Goal: Use online tool/utility: Utilize a website feature to perform a specific function

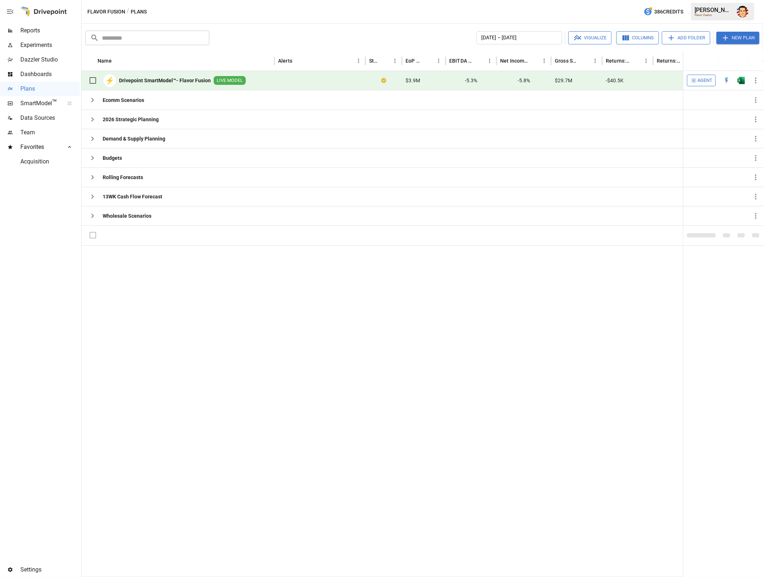
click at [702, 80] on span "Agent" at bounding box center [705, 80] width 15 height 8
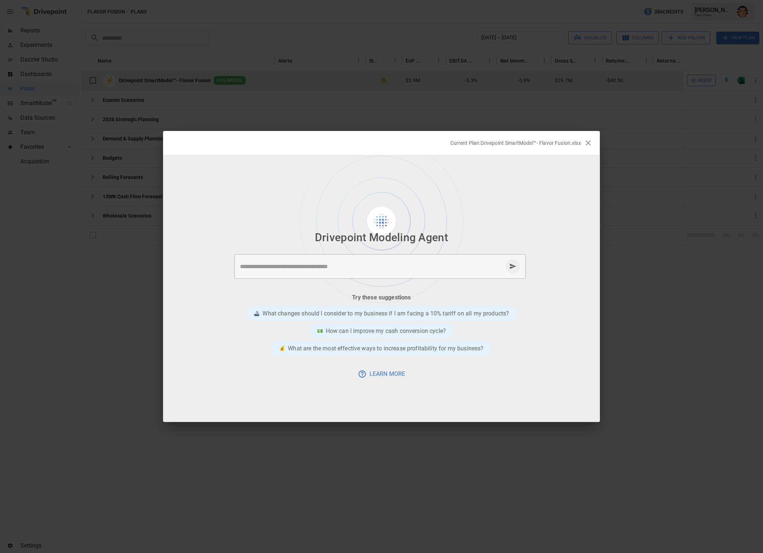
click at [339, 266] on textarea at bounding box center [371, 267] width 263 height 8
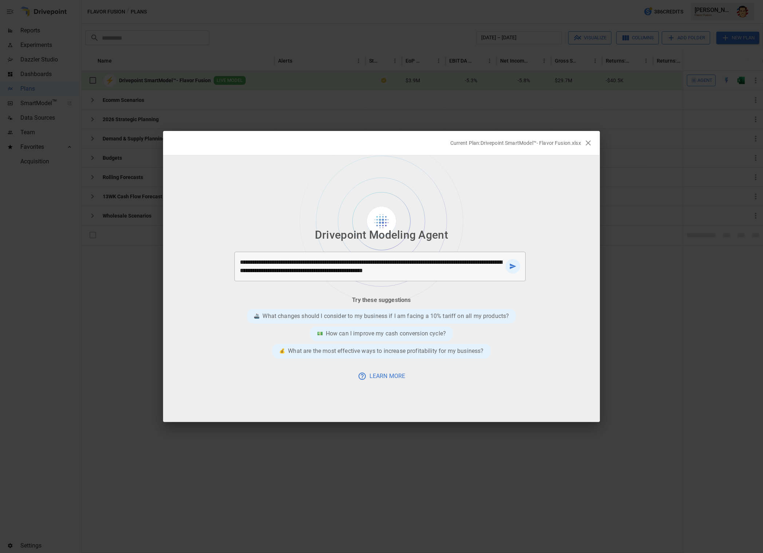
type textarea "**********"
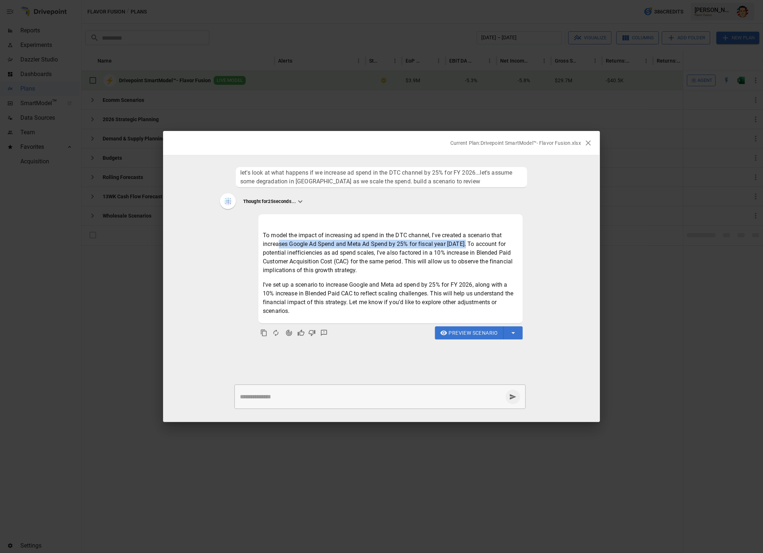
drag, startPoint x: 280, startPoint y: 246, endPoint x: 468, endPoint y: 247, distance: 188.2
click at [468, 247] on p "To model the impact of increasing ad spend in the DTC channel, I've created a s…" at bounding box center [391, 253] width 256 height 44
click at [306, 259] on p "To model the impact of increasing ad spend in the DTC channel, I've created a s…" at bounding box center [391, 253] width 256 height 44
click at [291, 334] on icon "Agent Changes Data" at bounding box center [288, 333] width 7 height 7
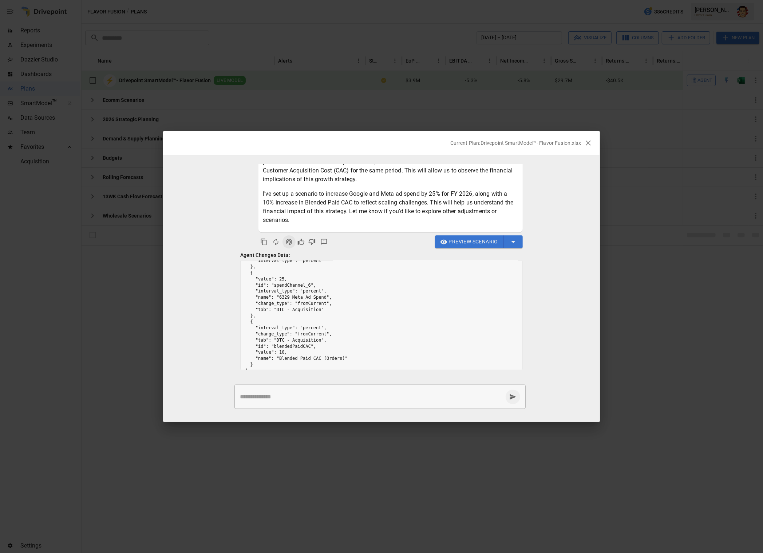
scroll to position [58, 0]
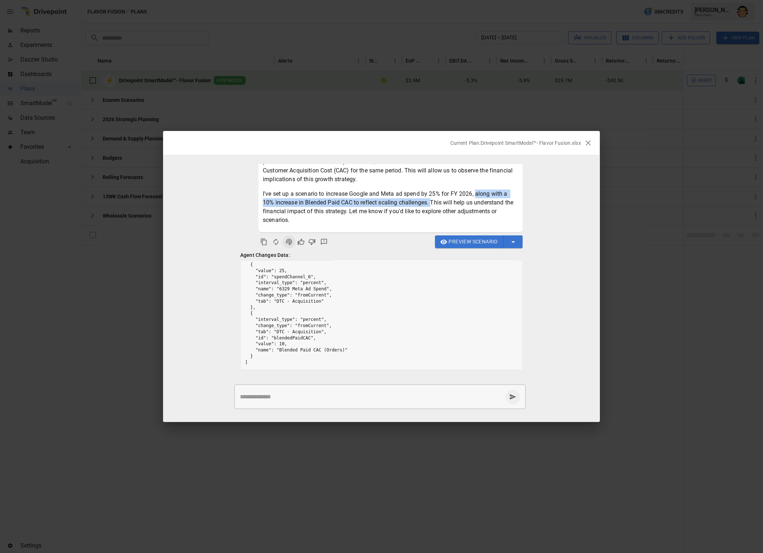
drag, startPoint x: 477, startPoint y: 194, endPoint x: 431, endPoint y: 203, distance: 46.1
click at [431, 203] on p "I've set up a scenario to increase Google and Meta ad spend by 25% for FY 2026,…" at bounding box center [391, 207] width 256 height 35
click at [432, 202] on p "I've set up a scenario to increase Google and Meta ad spend by 25% for FY 2026,…" at bounding box center [391, 207] width 256 height 35
click at [456, 240] on span "Preview Scenario" at bounding box center [473, 241] width 49 height 9
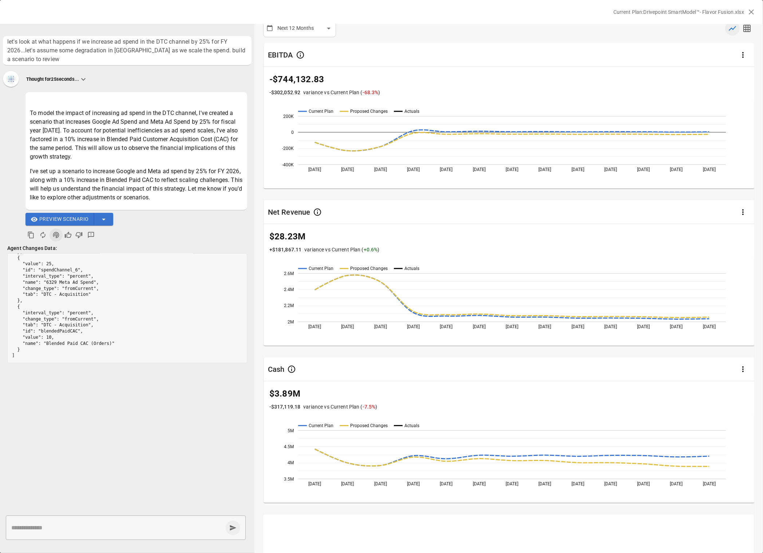
scroll to position [0, 0]
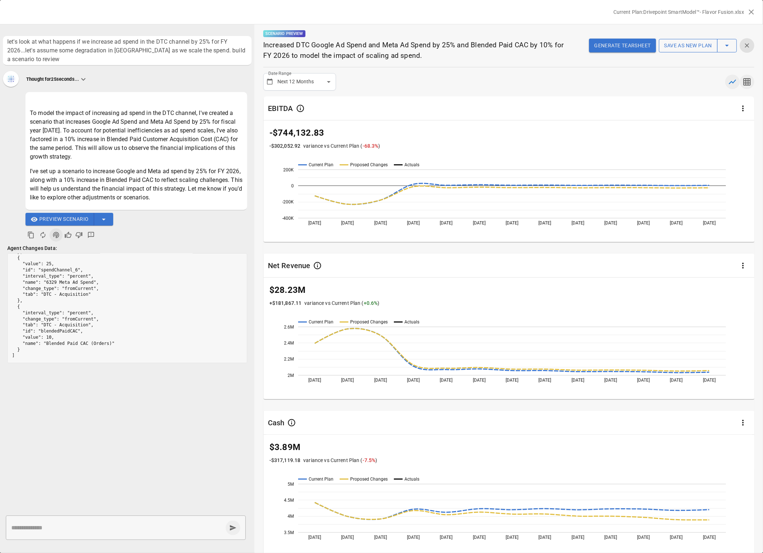
click at [748, 84] on icon "button" at bounding box center [746, 81] width 7 height 7
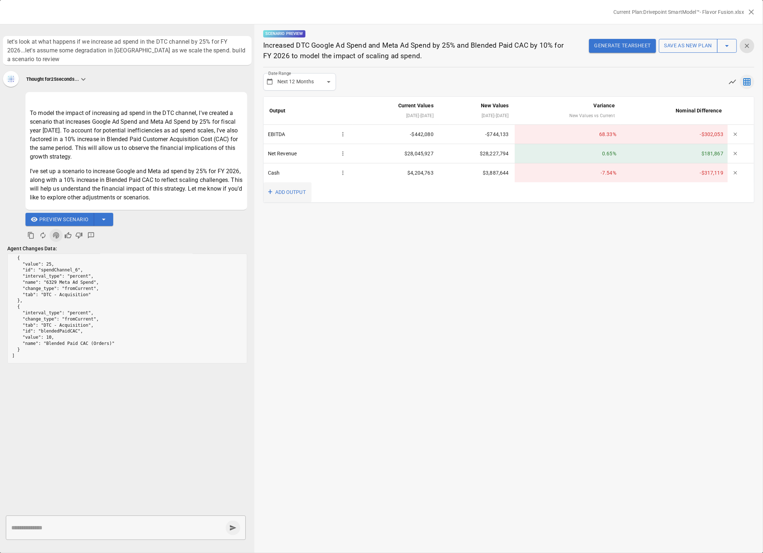
click at [274, 192] on button "+ ADD OUTPUT" at bounding box center [288, 192] width 48 height 20
click at [283, 236] on li "Gross Sales" at bounding box center [315, 234] width 102 height 12
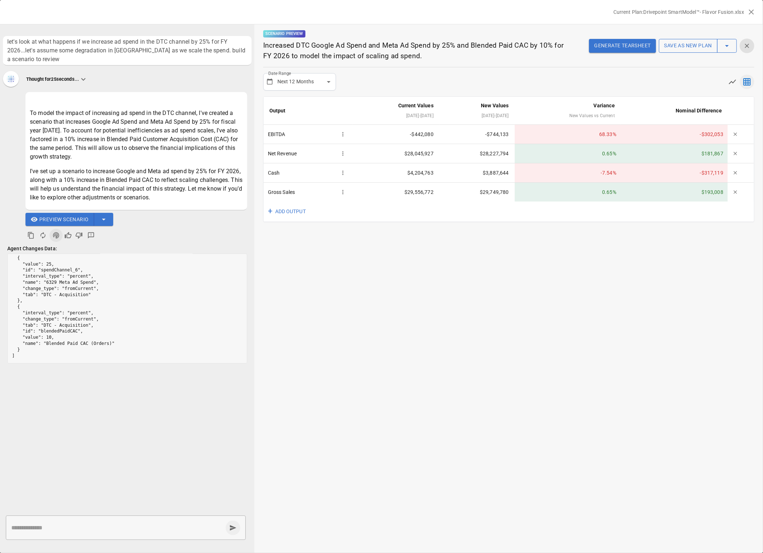
click at [596, 249] on div "**********" at bounding box center [509, 288] width 509 height 529
click at [589, 241] on div "**********" at bounding box center [509, 288] width 509 height 529
click at [391, 260] on div "**********" at bounding box center [509, 288] width 509 height 529
click at [637, 43] on button "Generate Tearsheet" at bounding box center [622, 46] width 67 height 14
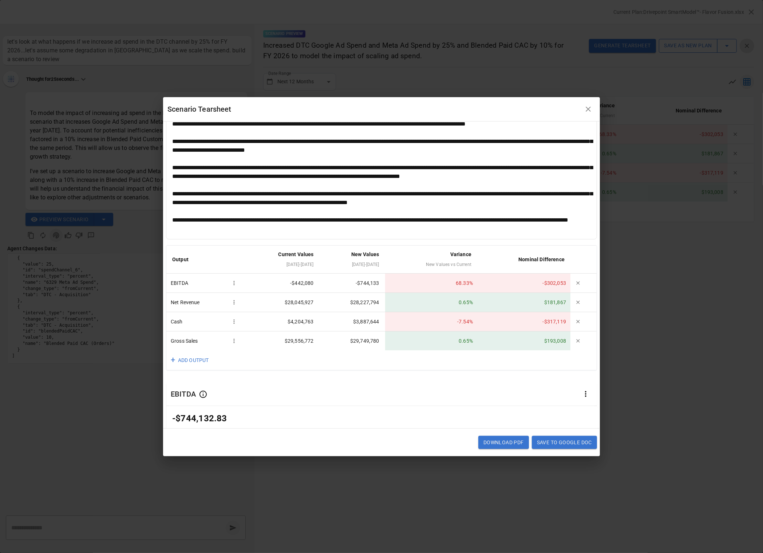
scroll to position [29, 0]
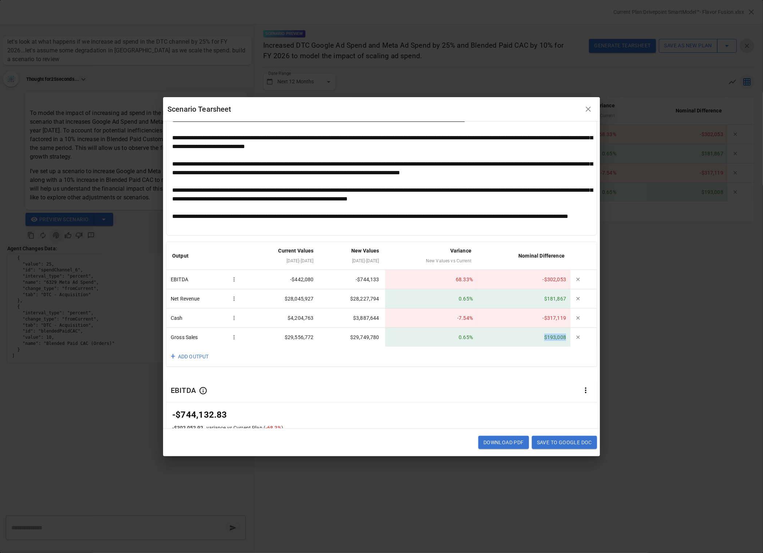
drag, startPoint x: 541, startPoint y: 338, endPoint x: 565, endPoint y: 335, distance: 24.2
click at [565, 335] on td "$193,008" at bounding box center [523, 337] width 93 height 19
drag, startPoint x: 543, startPoint y: 278, endPoint x: 569, endPoint y: 278, distance: 26.9
click at [569, 278] on td "-$302,053" at bounding box center [523, 279] width 93 height 19
click at [450, 203] on div at bounding box center [381, 173] width 419 height 114
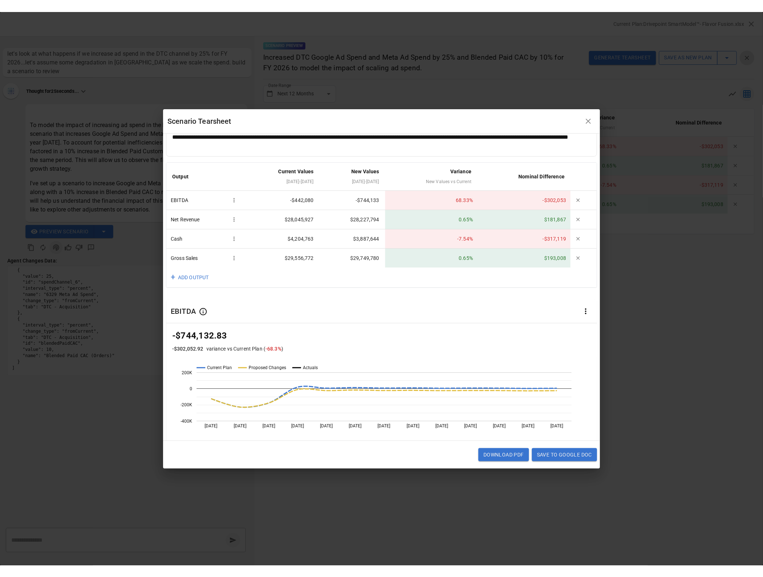
scroll to position [0, 0]
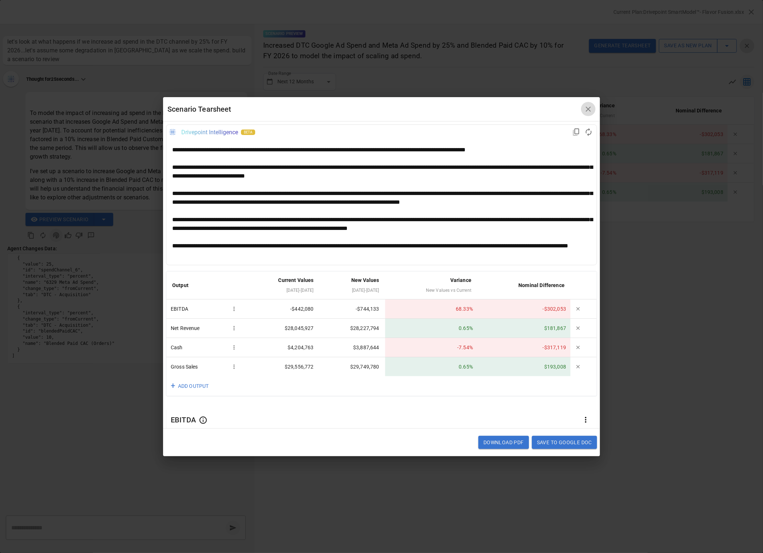
click at [586, 107] on icon "button" at bounding box center [588, 109] width 5 height 5
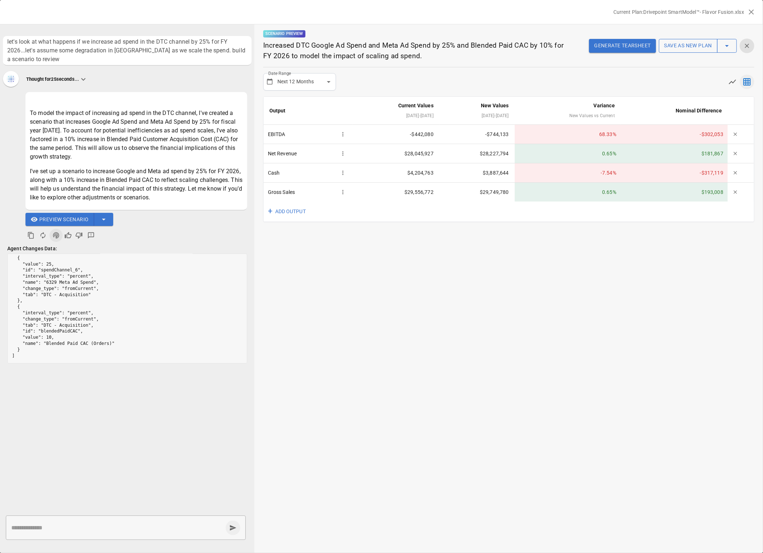
click at [524, 251] on div "**********" at bounding box center [509, 288] width 509 height 529
click at [754, 13] on icon "button" at bounding box center [751, 12] width 9 height 9
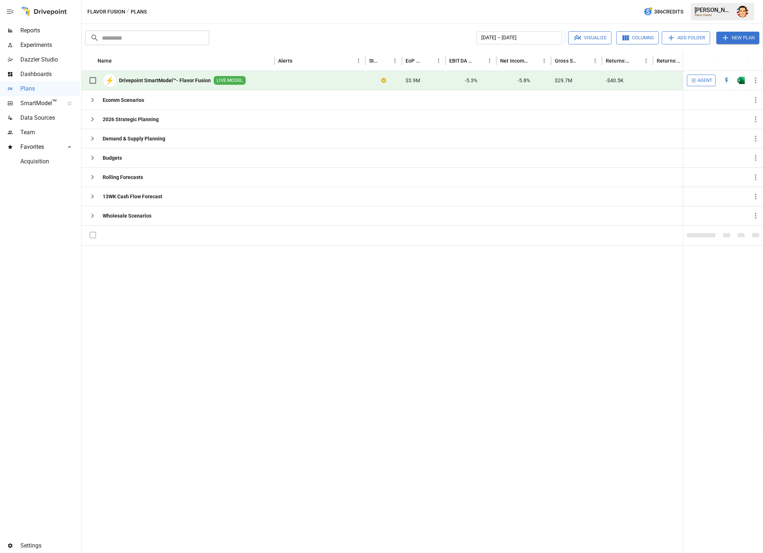
drag, startPoint x: 453, startPoint y: 323, endPoint x: 405, endPoint y: 313, distance: 49.0
click at [451, 322] on div at bounding box center [490, 399] width 816 height 308
click at [26, 122] on span "Data Sources" at bounding box center [49, 118] width 59 height 9
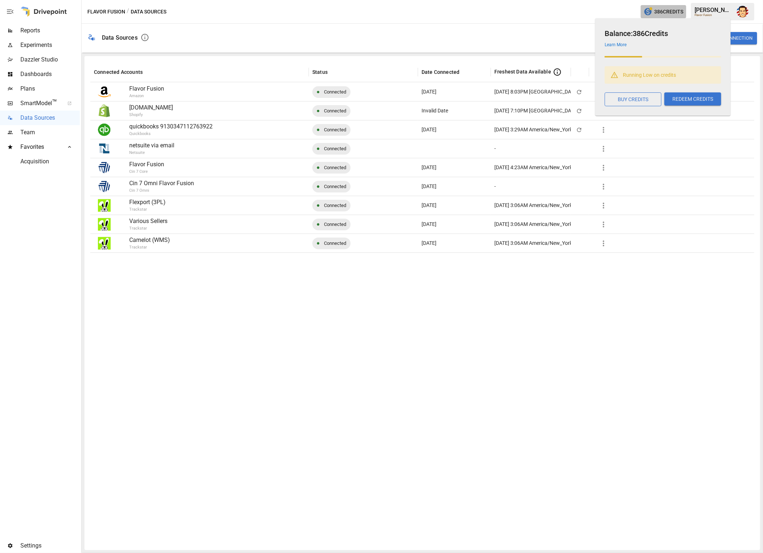
click at [666, 14] on span "386 Credits" at bounding box center [668, 11] width 29 height 9
drag, startPoint x: 637, startPoint y: 36, endPoint x: 675, endPoint y: 33, distance: 38.0
click at [675, 33] on h6 "Balance: 386 Credits" at bounding box center [663, 34] width 117 height 12
click at [677, 32] on h6 "Balance: 386 Credits" at bounding box center [663, 34] width 117 height 12
drag, startPoint x: 673, startPoint y: 32, endPoint x: 635, endPoint y: 33, distance: 38.2
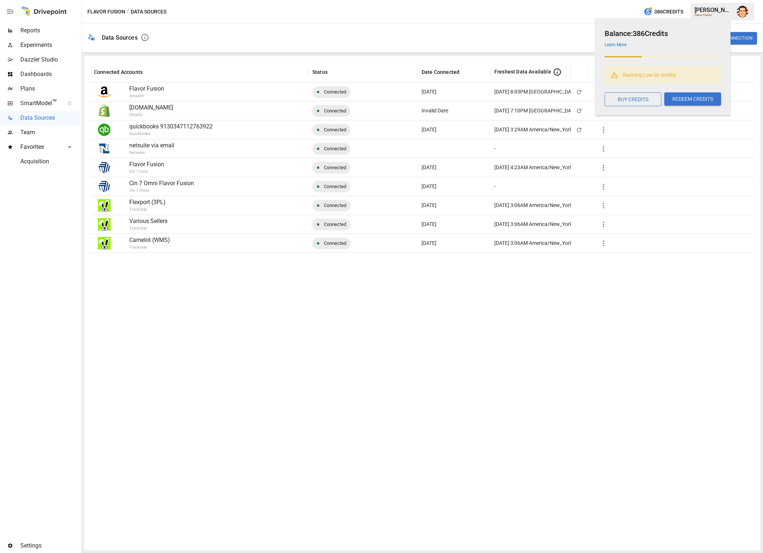
click at [635, 33] on h6 "Balance: 386 Credits" at bounding box center [663, 34] width 117 height 12
click at [633, 33] on h6 "Balance: 386 Credits" at bounding box center [663, 34] width 117 height 12
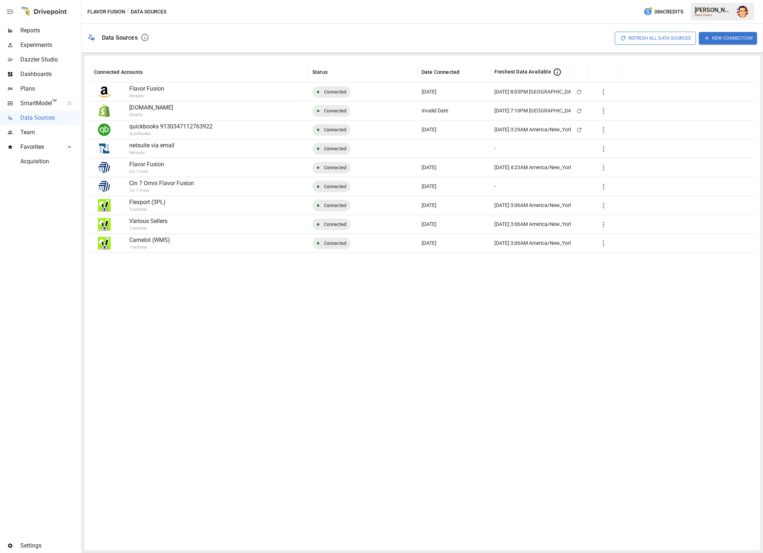
click at [611, 13] on div "Flavor Fusion / Data Sources 386 Credits [PERSON_NAME] Flavor Fusion" at bounding box center [423, 11] width 682 height 23
